Goal: Information Seeking & Learning: Learn about a topic

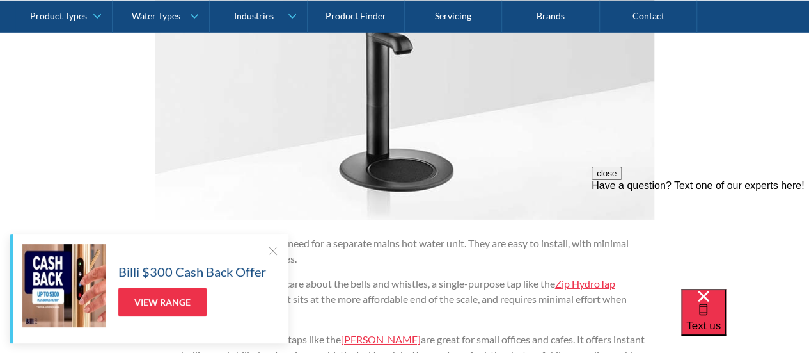
scroll to position [2112, 0]
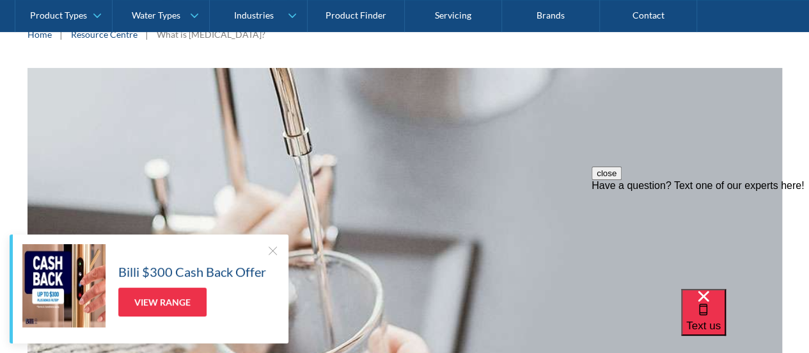
scroll to position [192, 0]
click at [277, 248] on div at bounding box center [272, 250] width 13 height 13
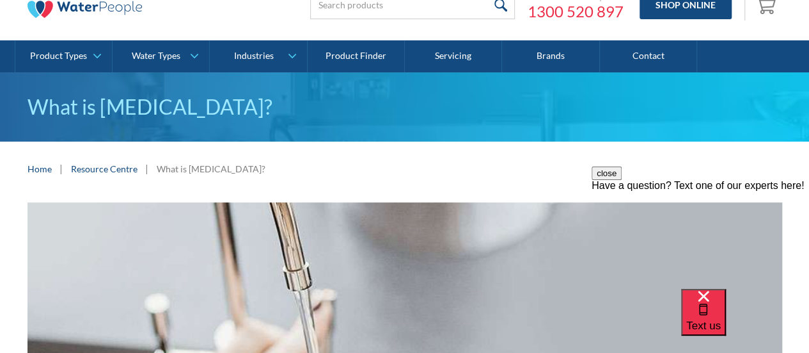
scroll to position [0, 0]
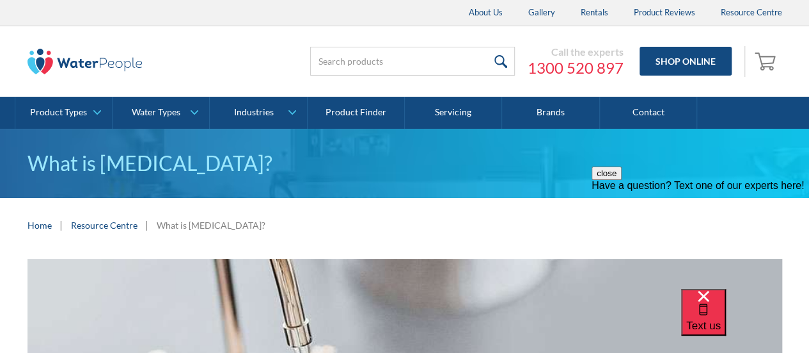
click at [147, 163] on h1 "What is [MEDICAL_DATA]?" at bounding box center [405, 163] width 755 height 31
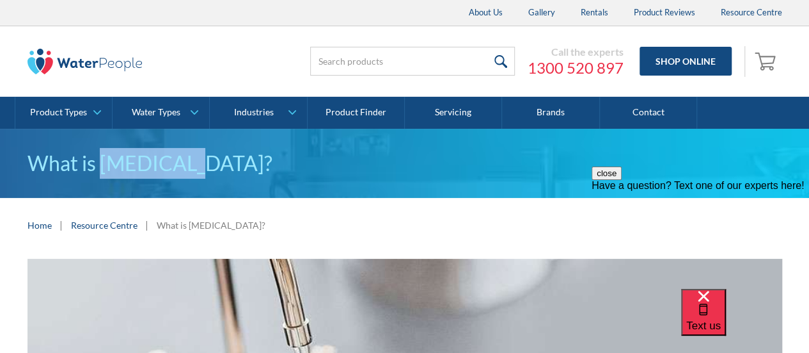
click at [147, 163] on h1 "What is [MEDICAL_DATA]?" at bounding box center [405, 163] width 755 height 31
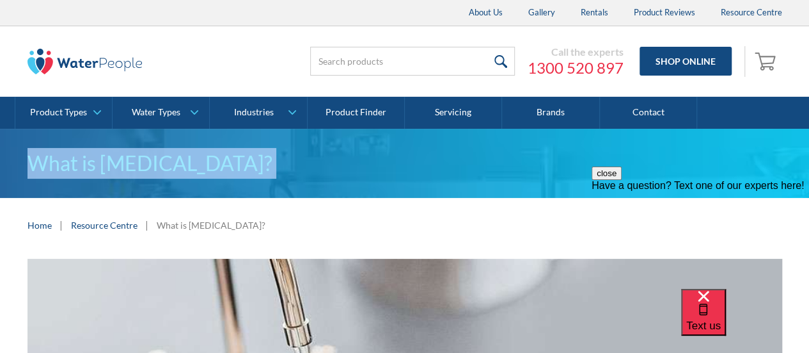
click at [147, 163] on h1 "What is [MEDICAL_DATA]?" at bounding box center [405, 163] width 755 height 31
copy h1 "What is [MEDICAL_DATA]?"
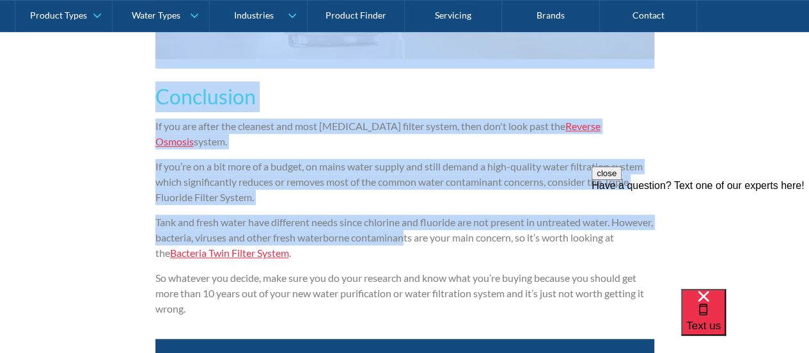
scroll to position [2879, 0]
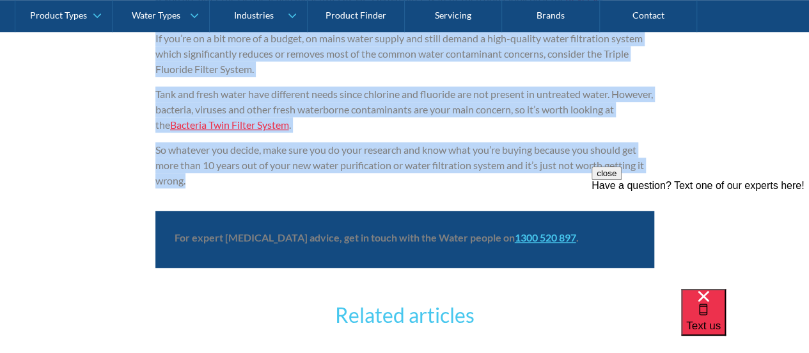
drag, startPoint x: 158, startPoint y: 200, endPoint x: 210, endPoint y: 170, distance: 59.6
copy div "Find out why you should consider a water purifier There are plenty of options i…"
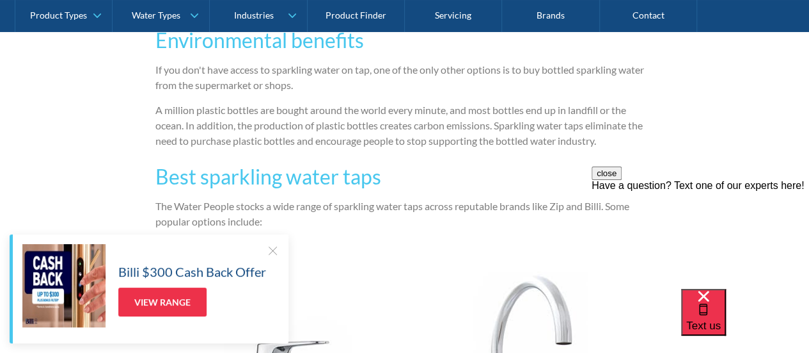
scroll to position [2495, 0]
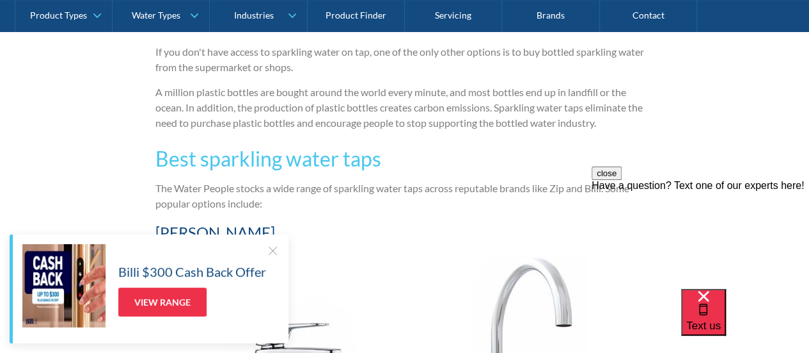
drag, startPoint x: 271, startPoint y: 248, endPoint x: 280, endPoint y: 244, distance: 10.0
click at [271, 249] on div at bounding box center [272, 250] width 13 height 13
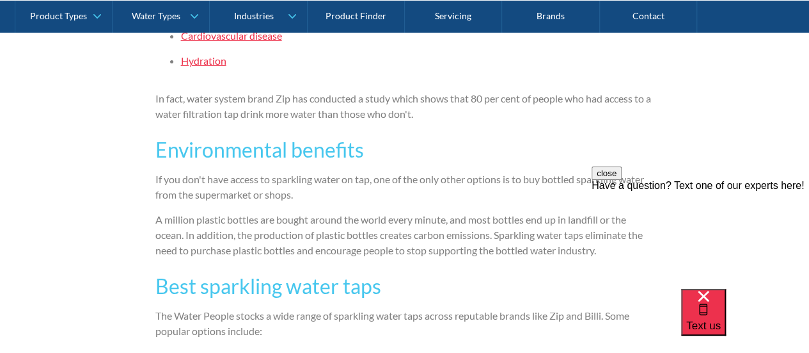
scroll to position [2431, 0]
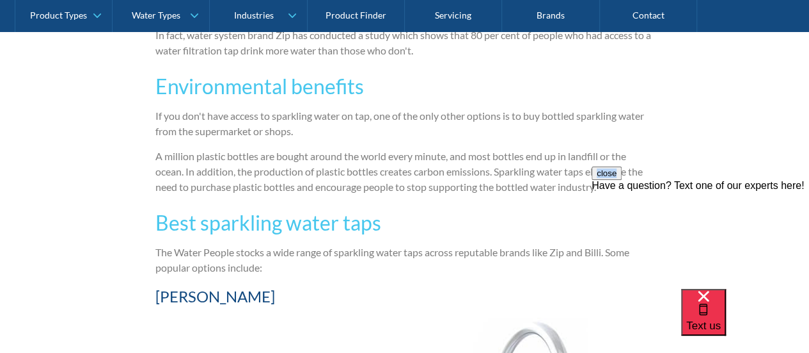
drag, startPoint x: 609, startPoint y: 186, endPoint x: 328, endPoint y: 127, distance: 287.0
click at [592, 166] on html "close Have a question? Text one of our experts here!" at bounding box center [701, 235] width 218 height 138
drag, startPoint x: 489, startPoint y: 164, endPoint x: 314, endPoint y: 138, distance: 176.6
click at [496, 154] on p "A million plastic bottles are bought around the world every minute, and most bo…" at bounding box center [404, 171] width 499 height 46
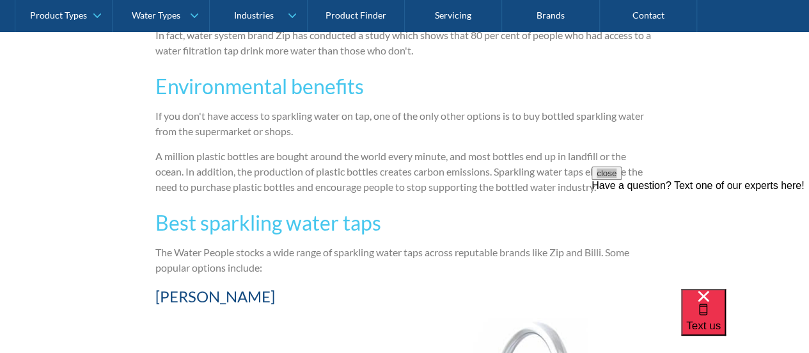
click at [587, 184] on p "A million plastic bottles are bought around the world every minute, and most bo…" at bounding box center [404, 171] width 499 height 46
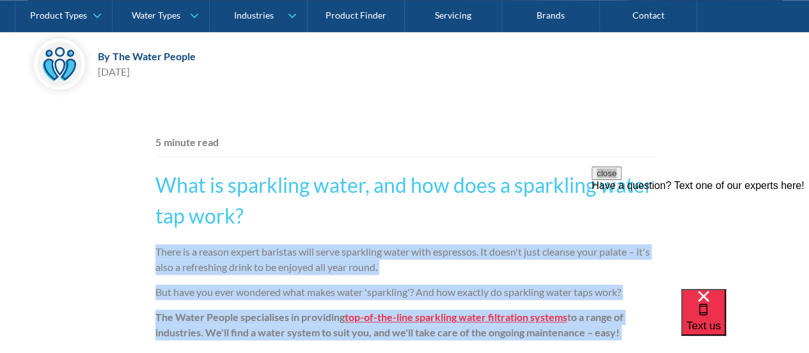
scroll to position [768, 0]
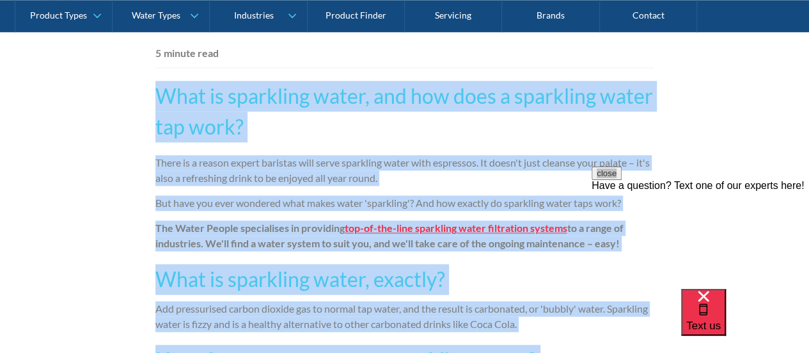
drag, startPoint x: 632, startPoint y: 66, endPoint x: 184, endPoint y: 100, distance: 449.2
copy div "What is sparkling water, and how does a sparkling water tap work? There is a re…"
